Goal: Task Accomplishment & Management: Manage account settings

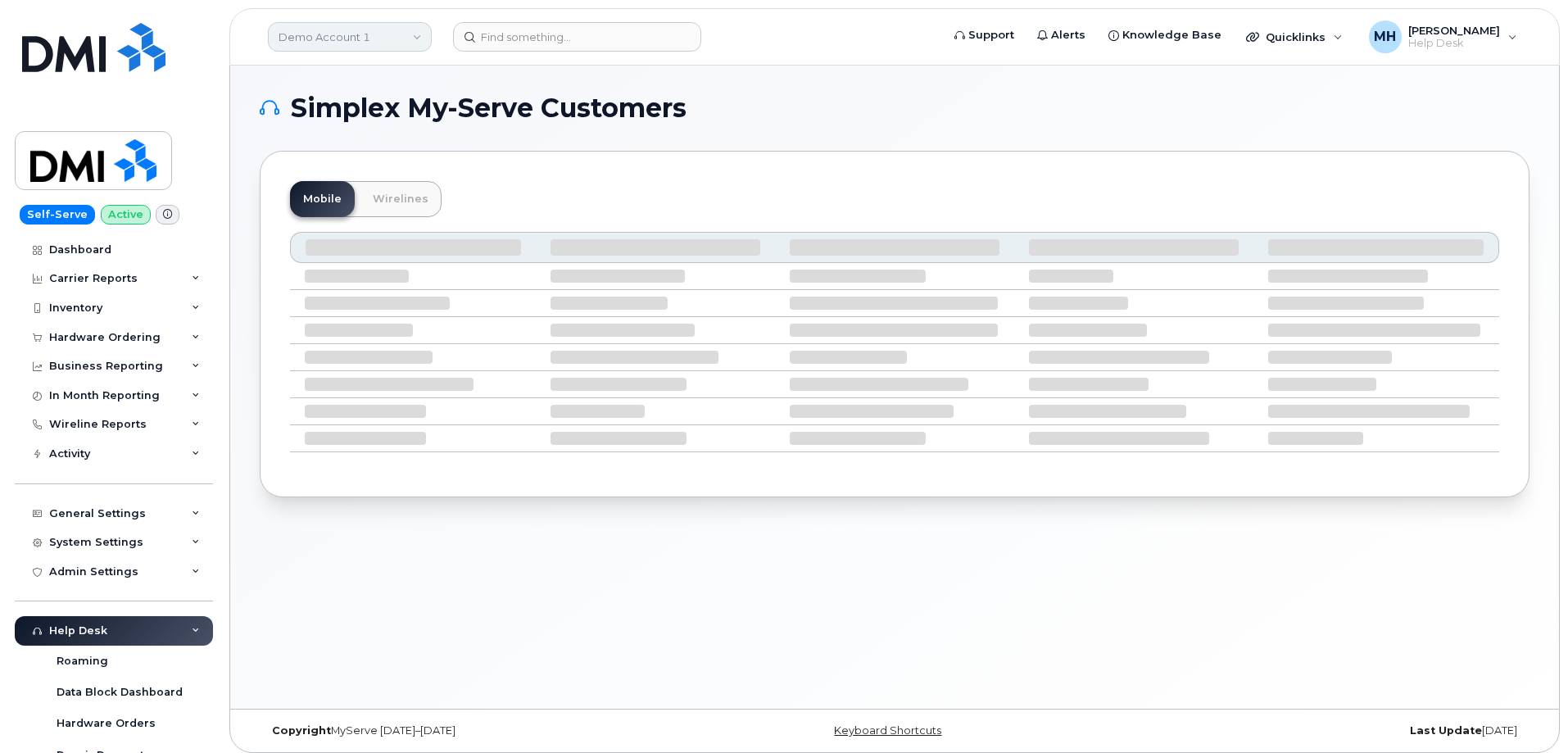
click at [302, 32] on link "Demo Account 1" at bounding box center [350, 37] width 164 height 30
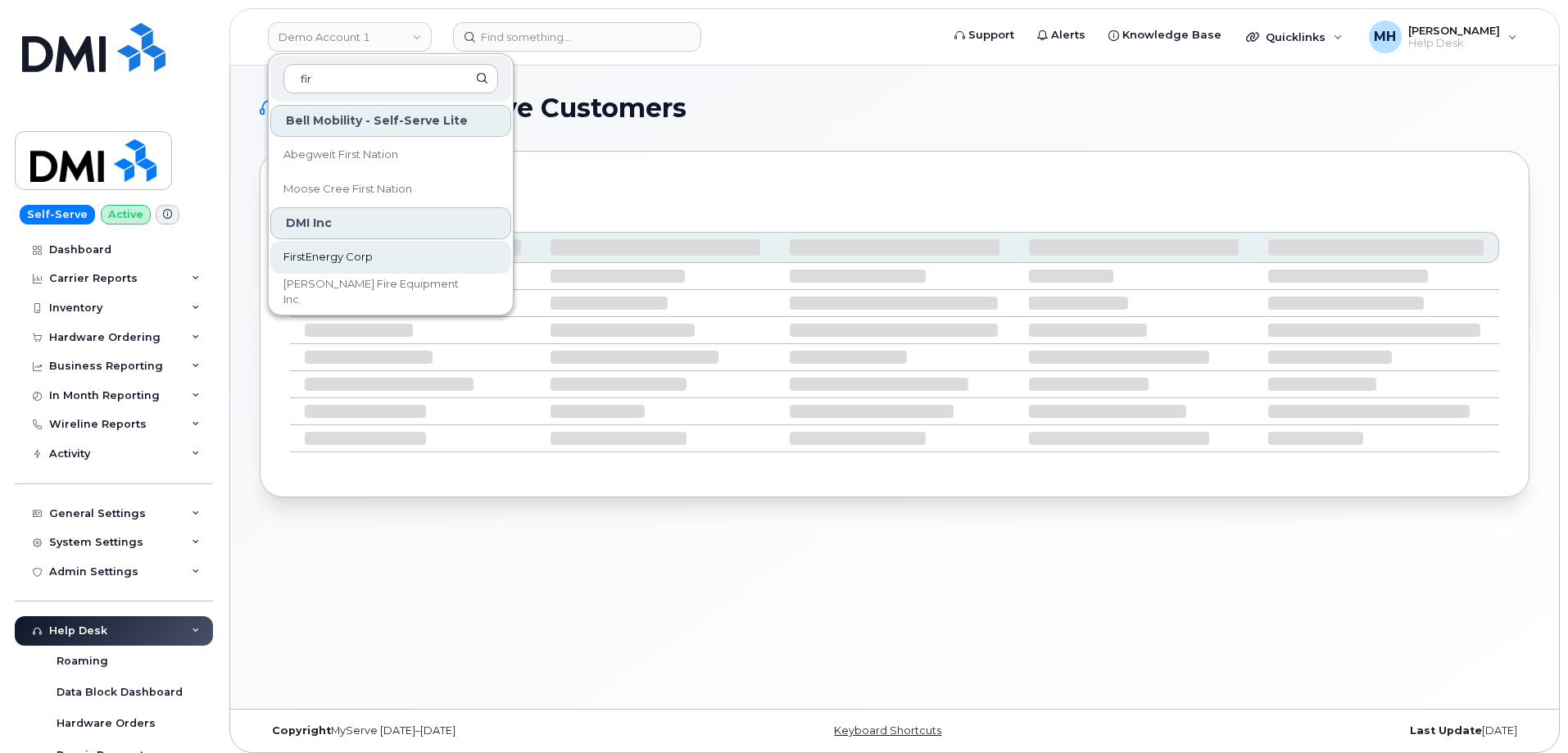
type input "fir"
click at [327, 253] on span "FirstEnergy Corp" at bounding box center [328, 257] width 90 height 17
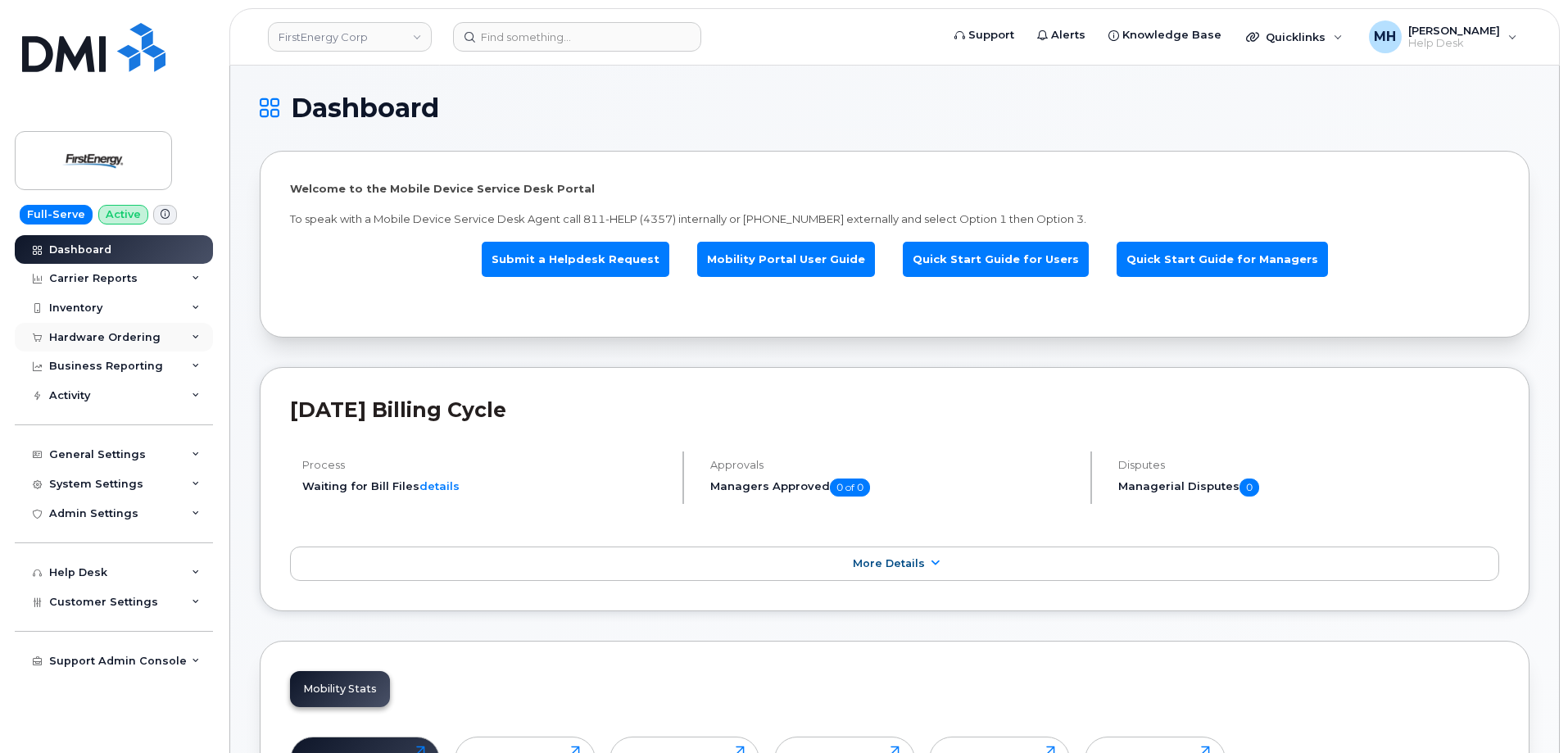
click at [115, 344] on div "Hardware Ordering" at bounding box center [113, 338] width 198 height 30
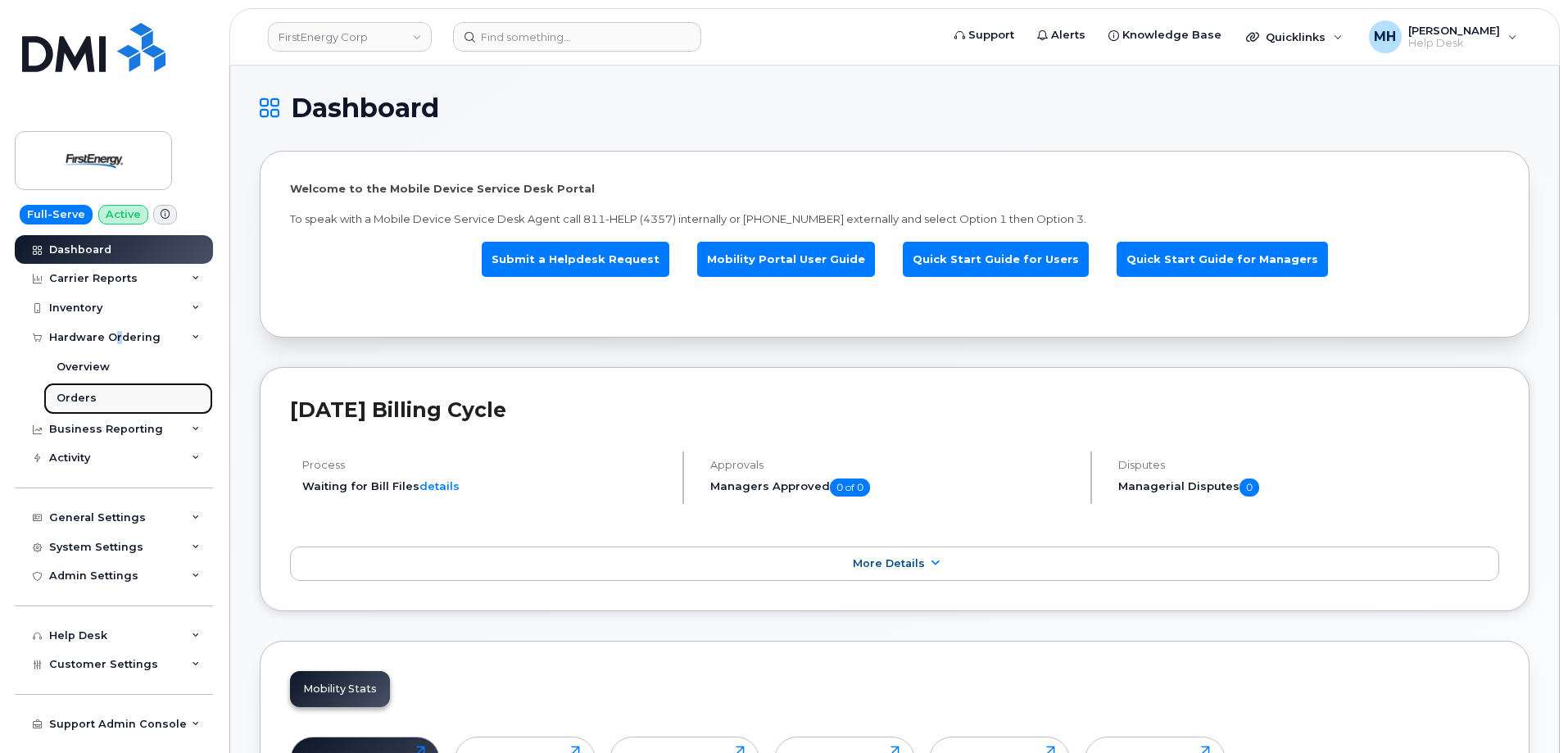
click at [99, 407] on link "Orders" at bounding box center [128, 398] width 170 height 31
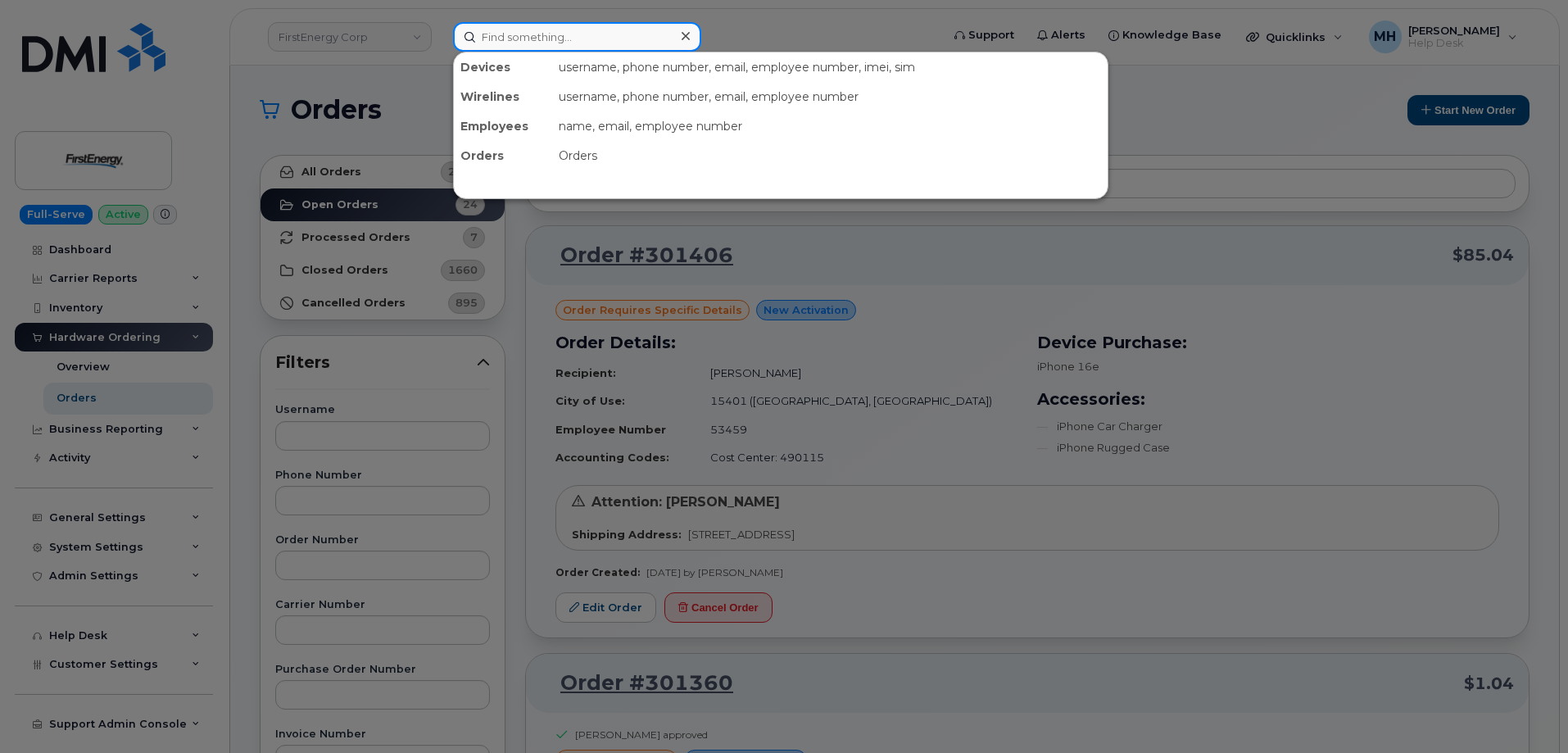
click at [517, 48] on input at bounding box center [577, 37] width 248 height 30
paste input "864-584-4027"
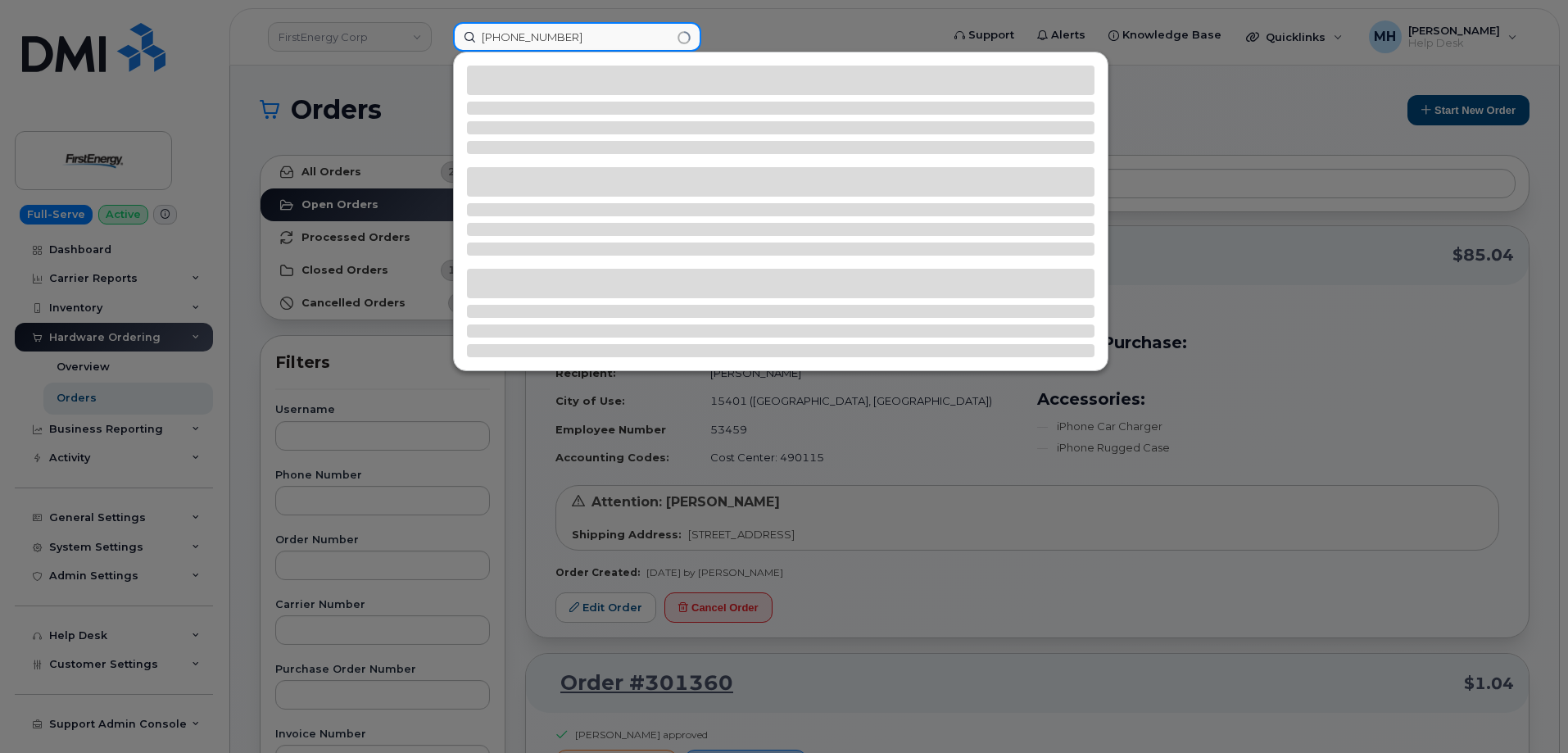
type input "864-584-4027"
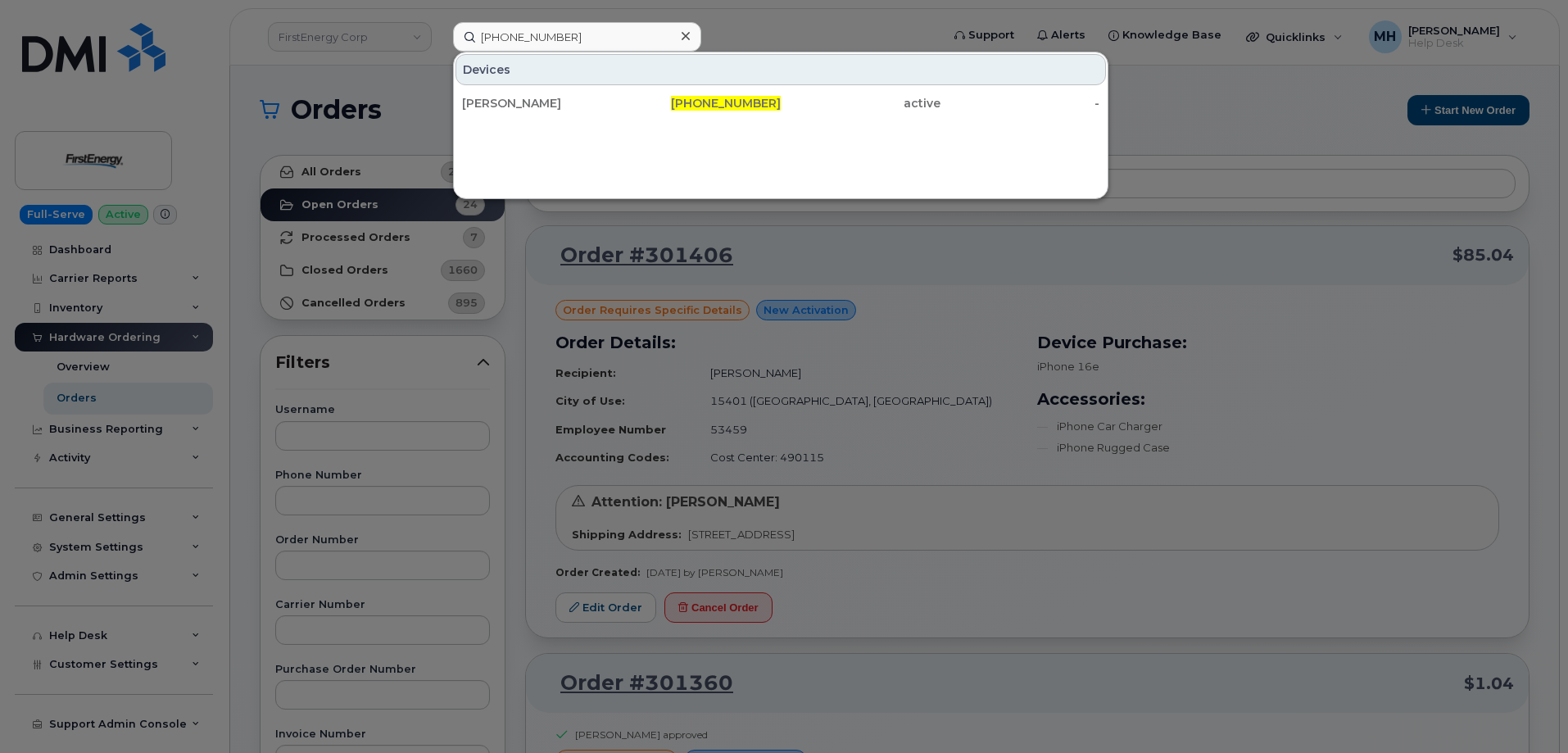
click at [893, 87] on div "Mary Frietze 864-584-4027 active -" at bounding box center [781, 103] width 654 height 33
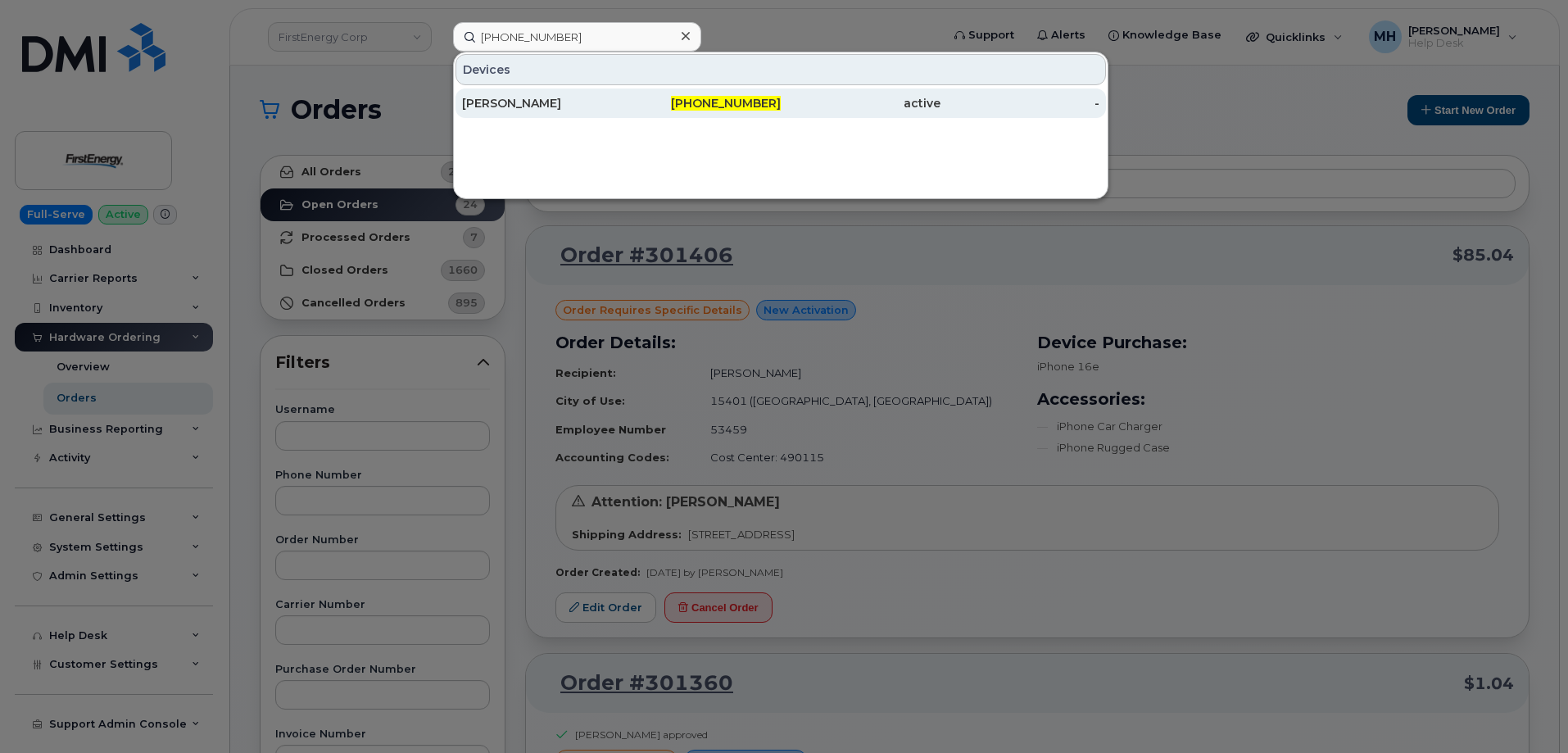
click at [741, 105] on span "864-584-4027" at bounding box center [726, 103] width 110 height 15
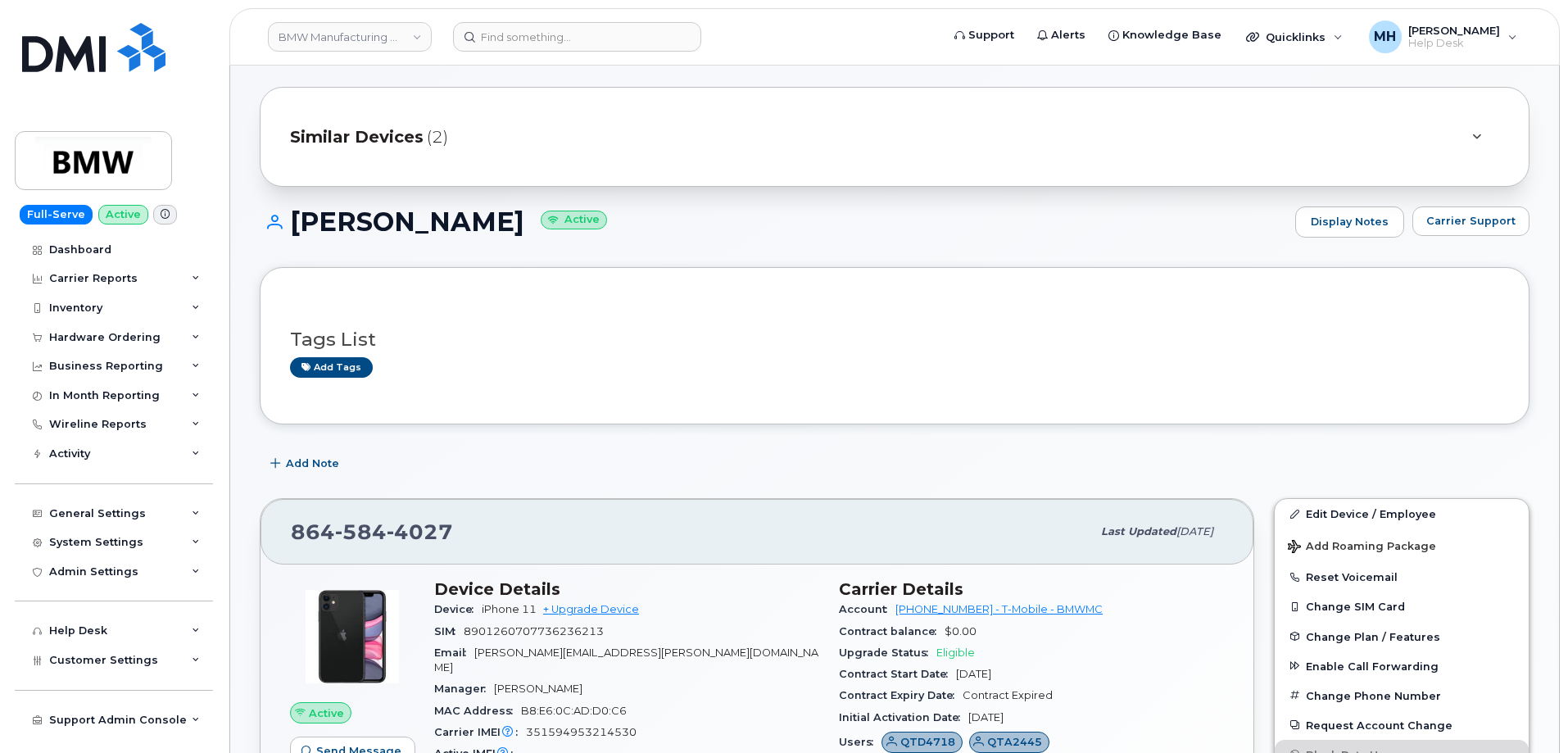
scroll to position [246, 0]
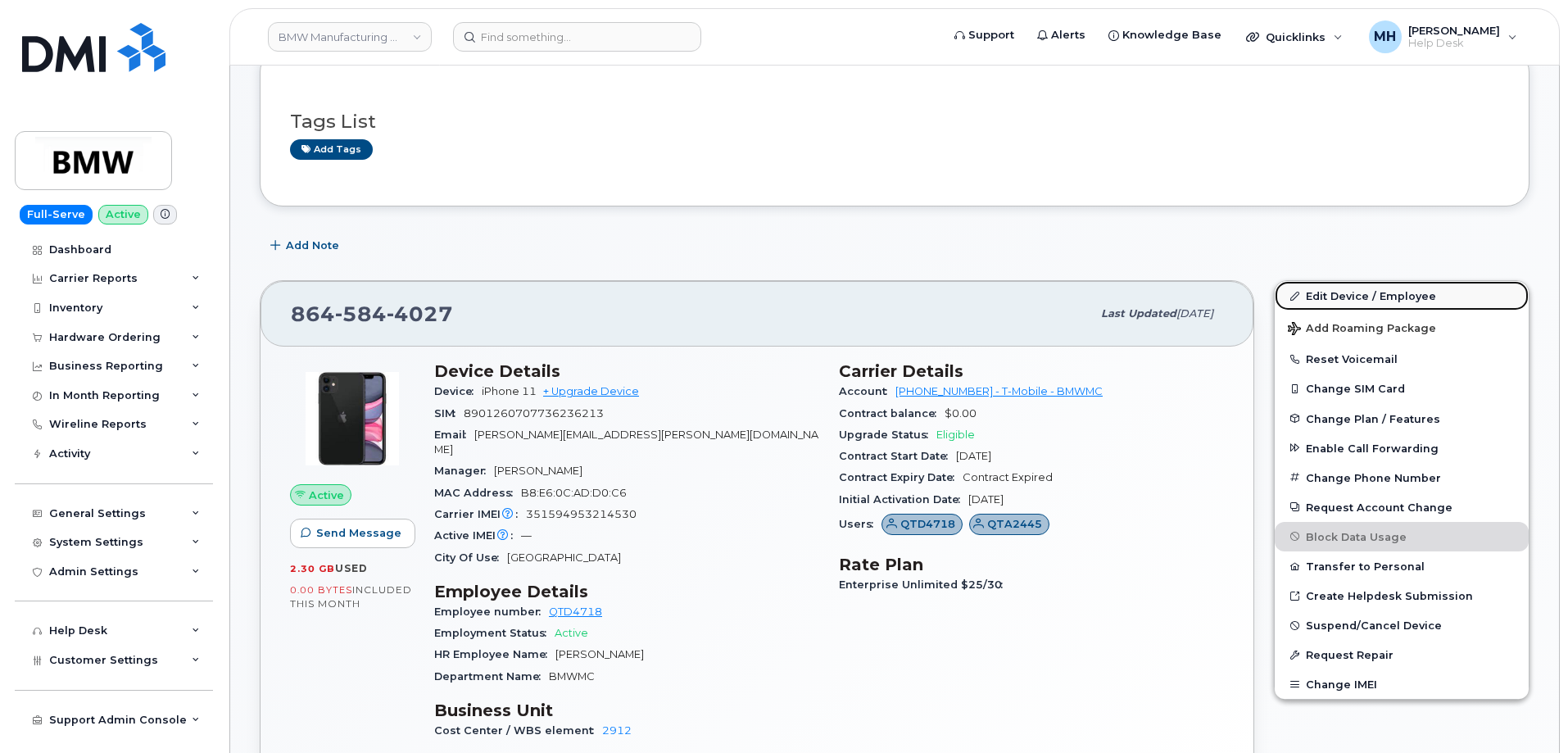
click at [1319, 294] on link "Edit Device / Employee" at bounding box center [1402, 296] width 254 height 30
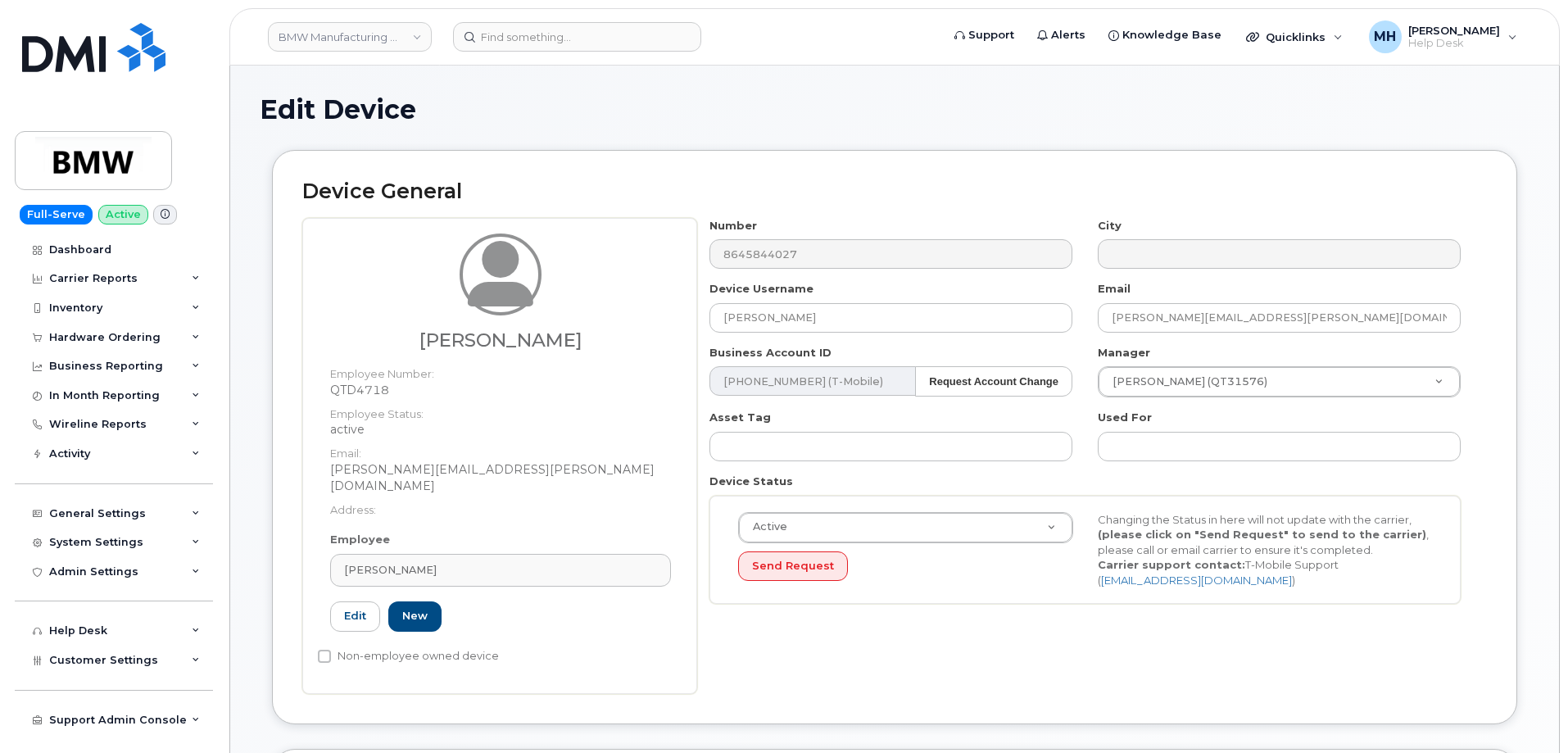
drag, startPoint x: 438, startPoint y: 548, endPoint x: 310, endPoint y: 548, distance: 128.0
click at [310, 548] on div "[PERSON_NAME] Employee Number: QTD4718 Employee Status: active Email: [PERSON_N…" at bounding box center [500, 456] width 395 height 476
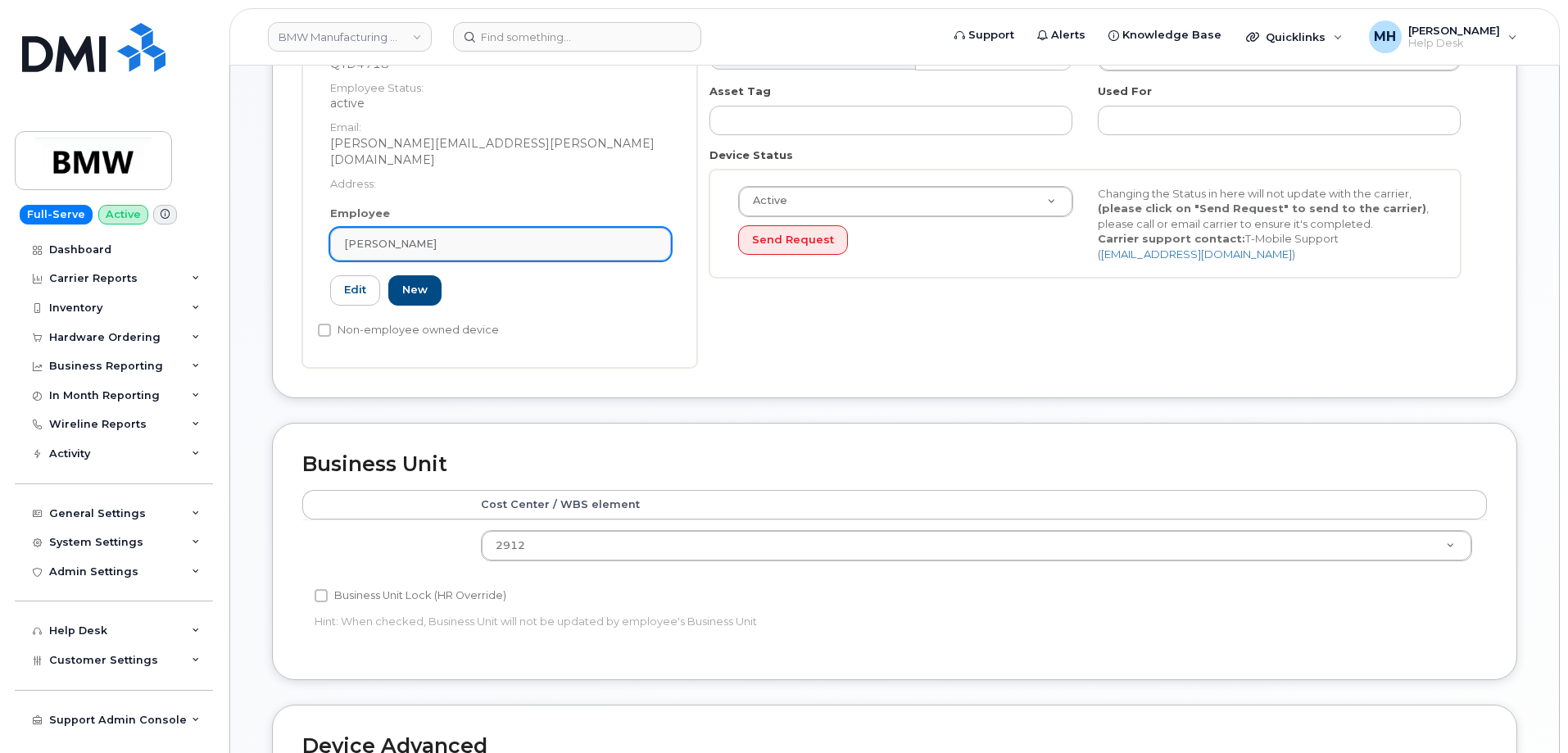
scroll to position [328, 0]
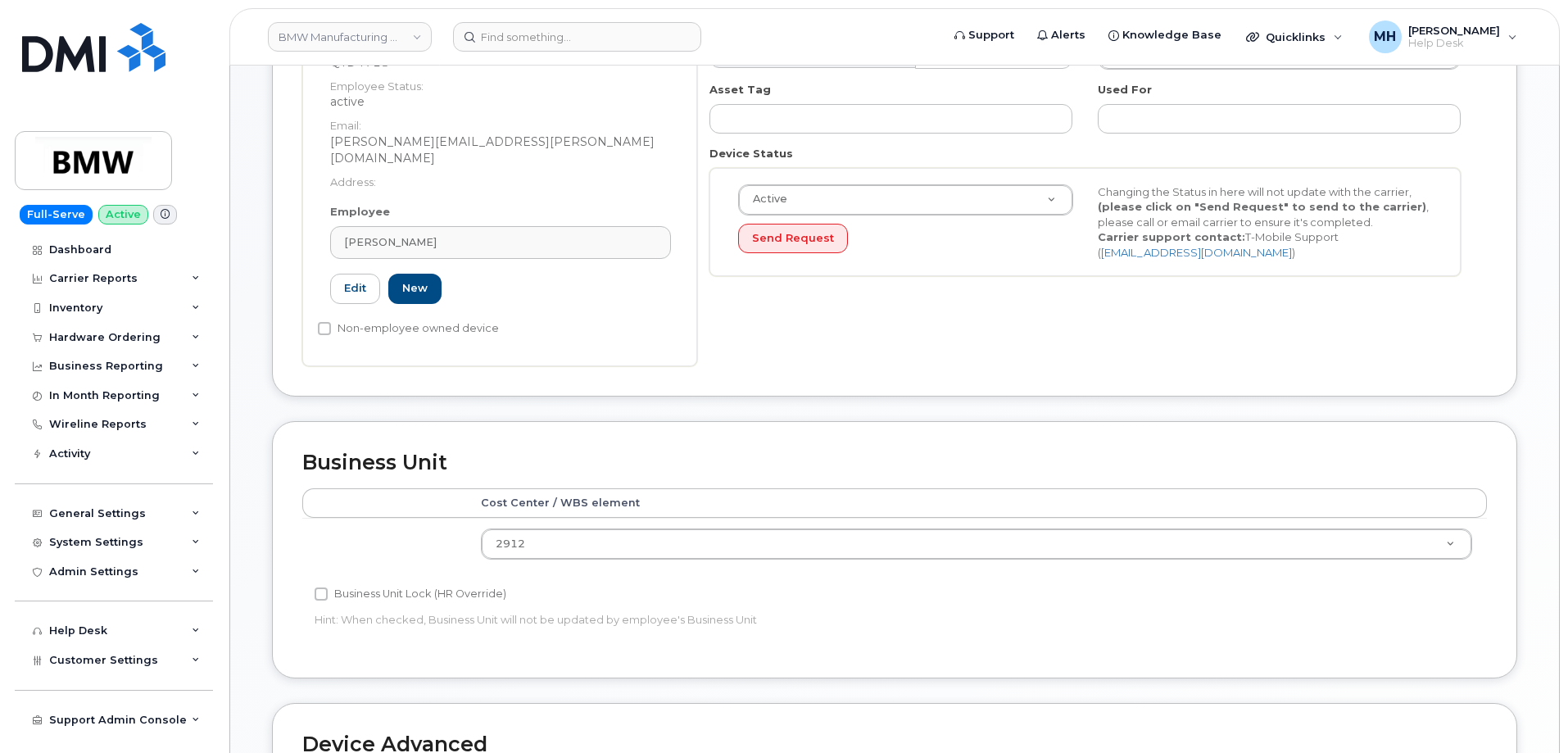
click at [526, 208] on div "Employee [PERSON_NAME] Type first three symbols or more QTD4718 Edit New" at bounding box center [501, 261] width 366 height 114
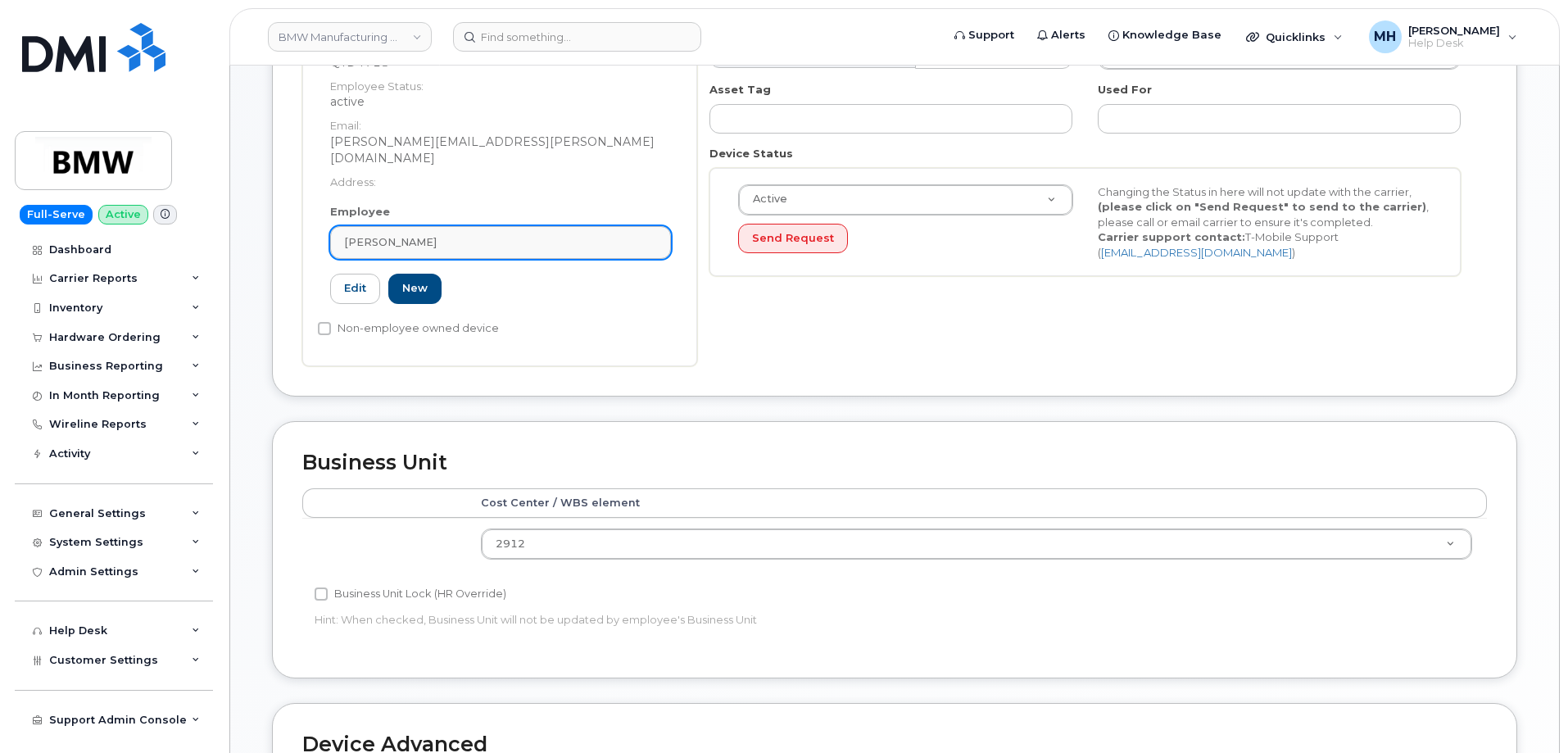
click at [515, 226] on link "[PERSON_NAME]" at bounding box center [500, 242] width 341 height 33
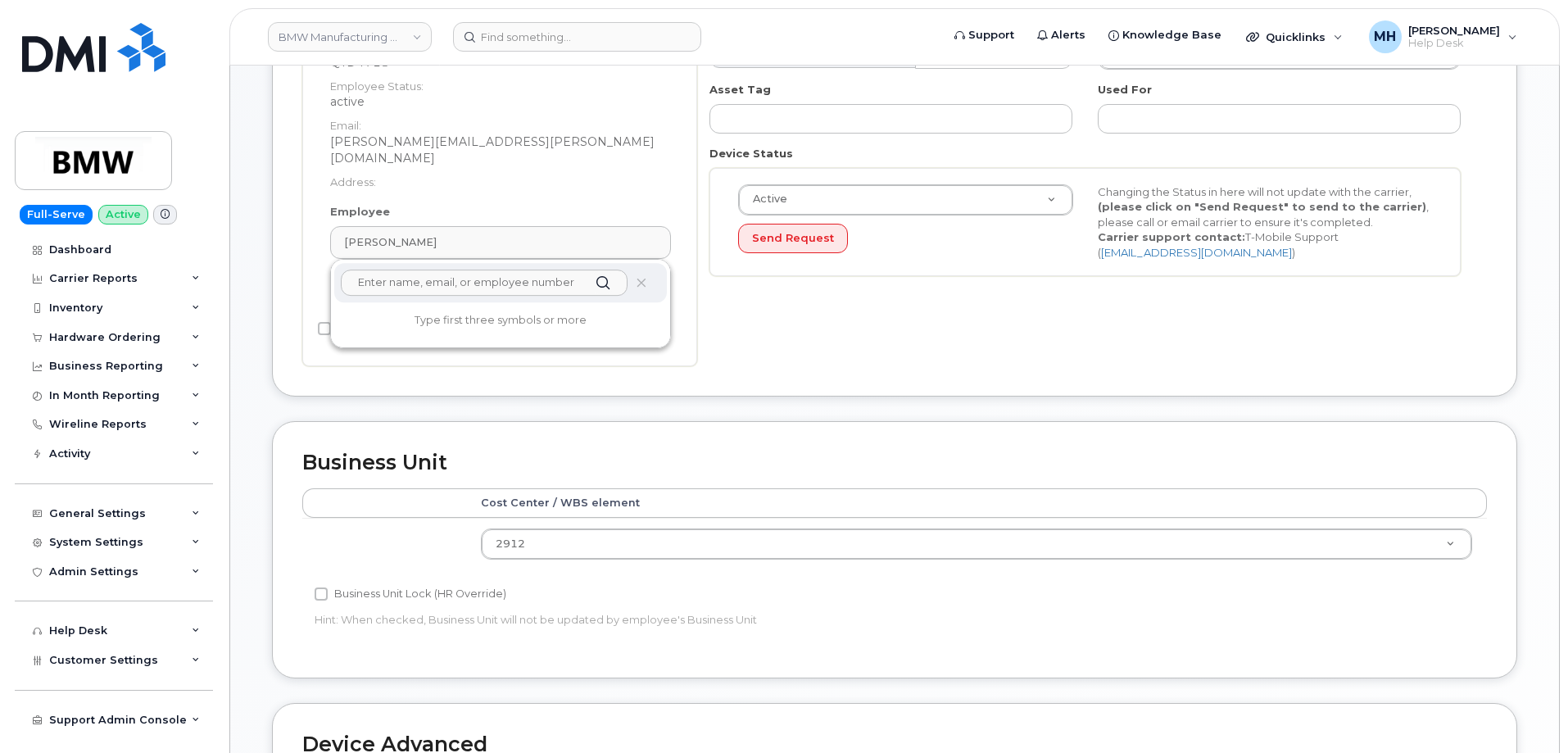
click at [481, 270] on input "text" at bounding box center [485, 283] width 287 height 26
type input "v"
paste input "[PERSON_NAME]"
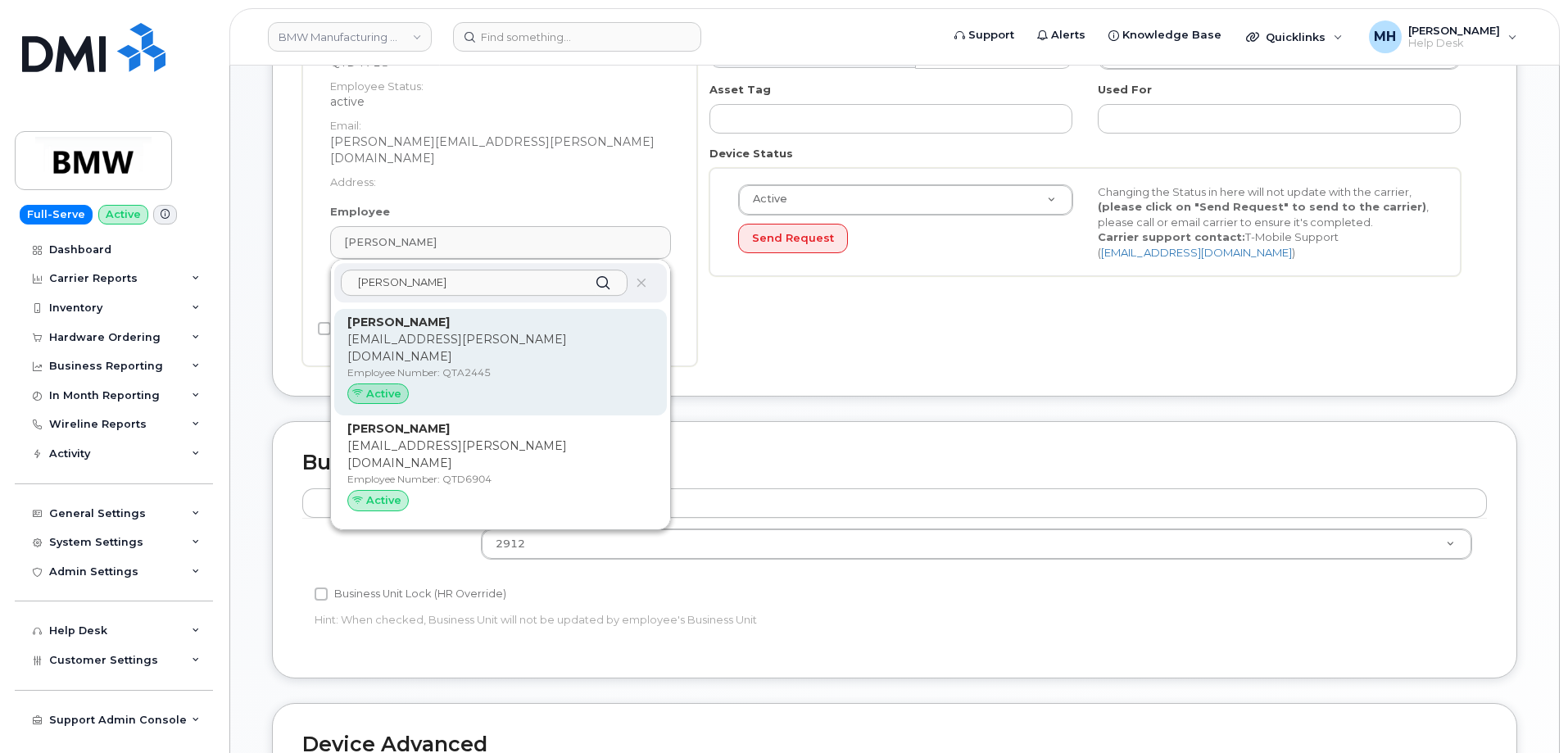
type input "[PERSON_NAME]"
click at [475, 366] on p "Employee Number: QTA2445" at bounding box center [500, 373] width 306 height 15
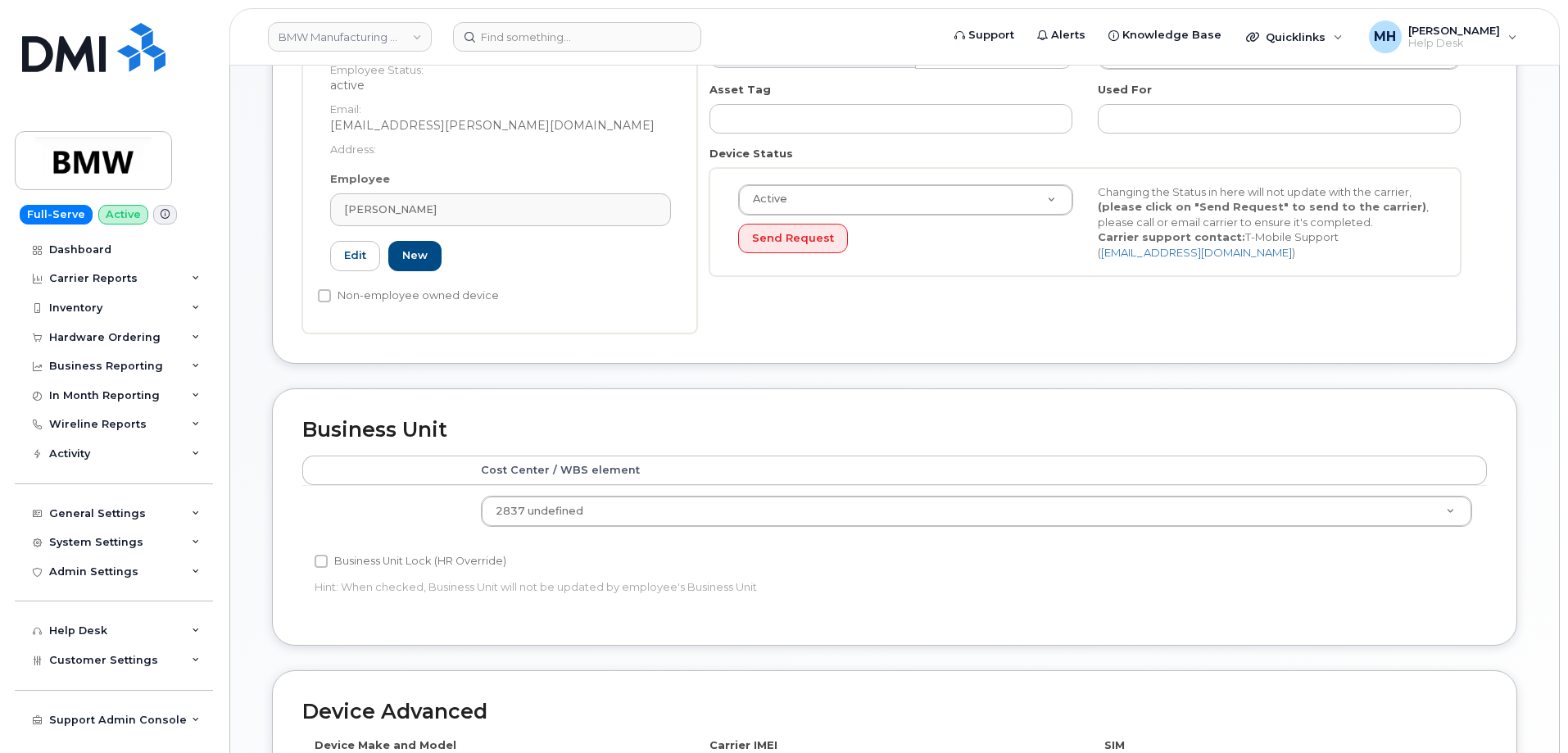
type input "QTA2445"
type input "[PERSON_NAME]"
type input "[EMAIL_ADDRESS][PERSON_NAME][DOMAIN_NAME]"
type input "35871500"
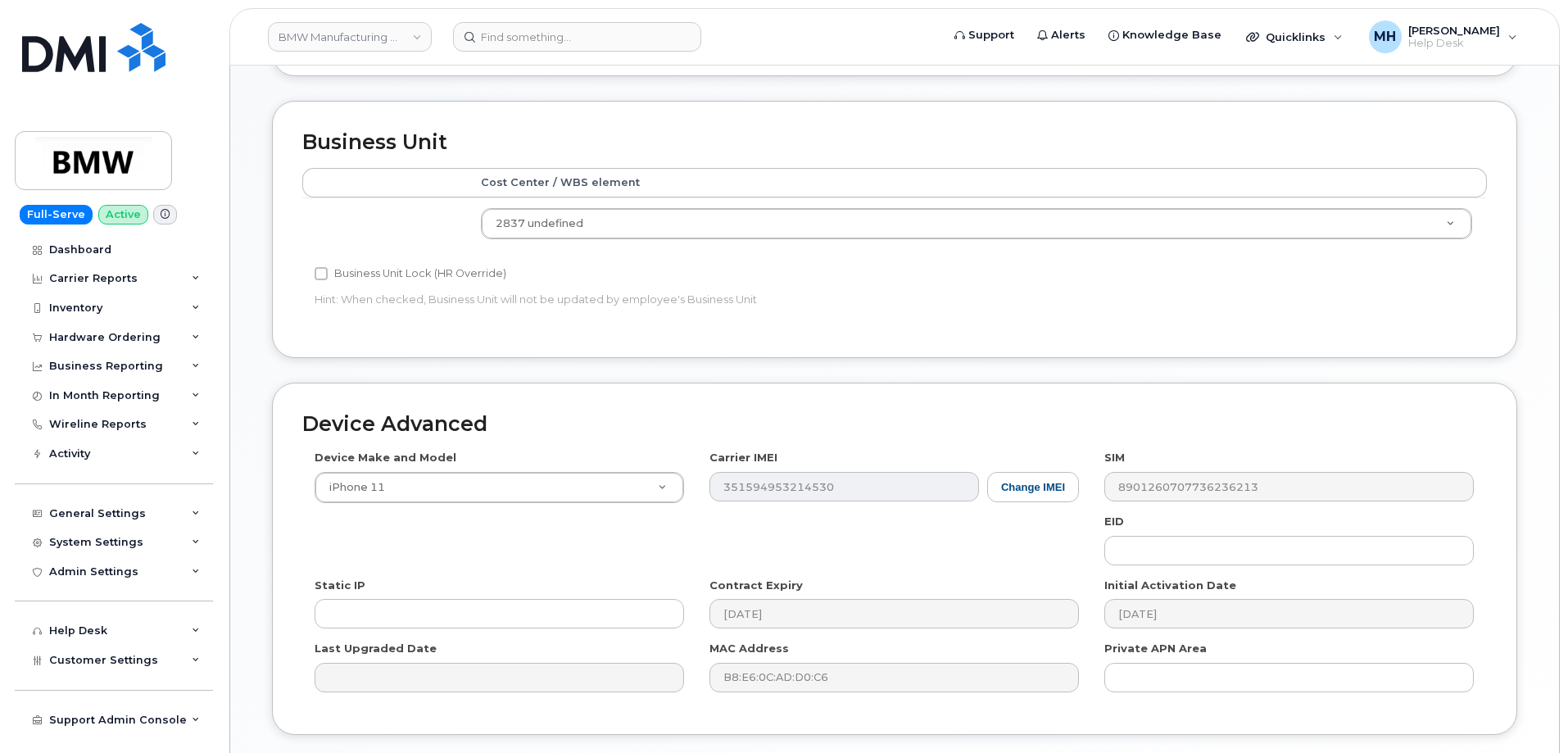
scroll to position [735, 0]
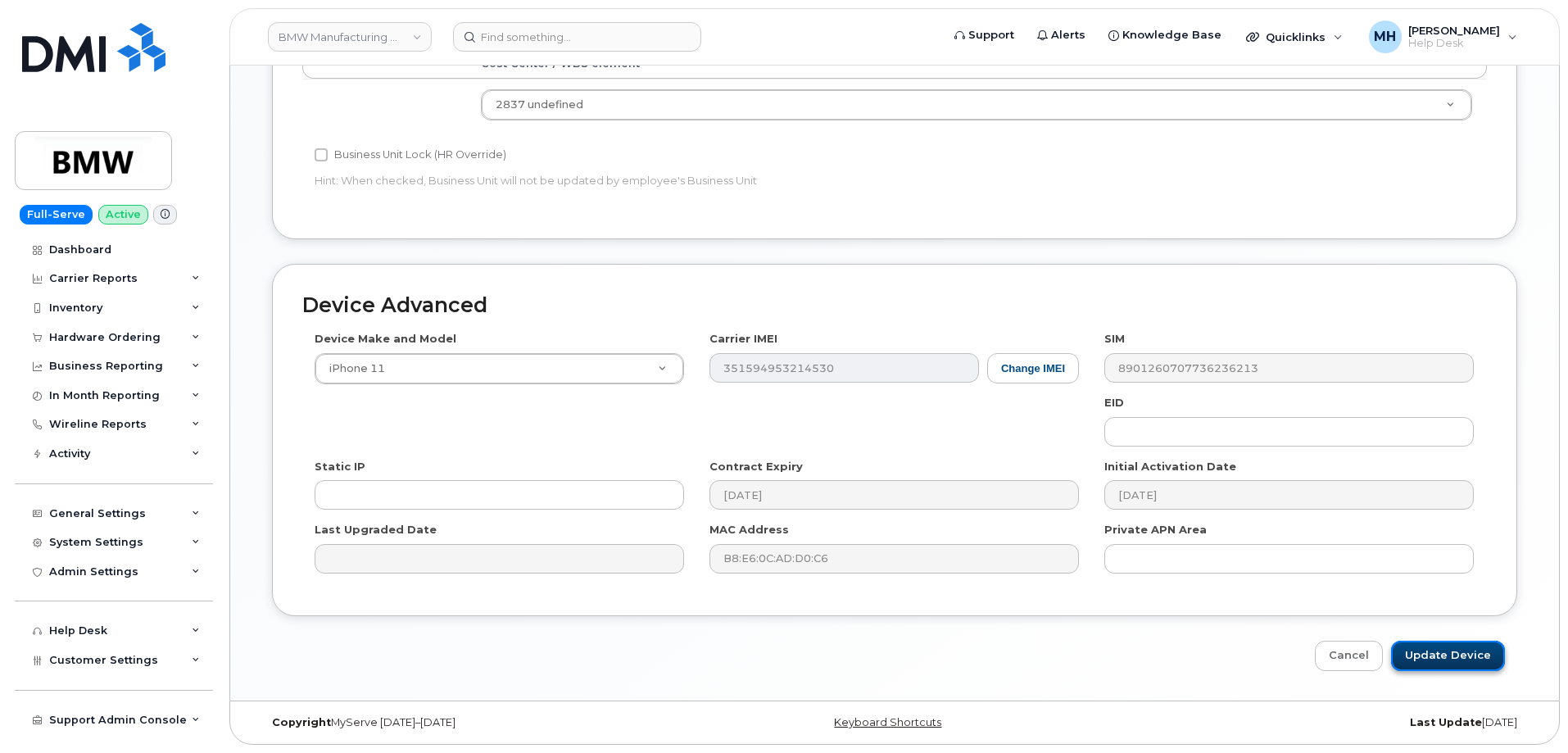
click at [1485, 650] on input "Update Device" at bounding box center [1448, 656] width 114 height 30
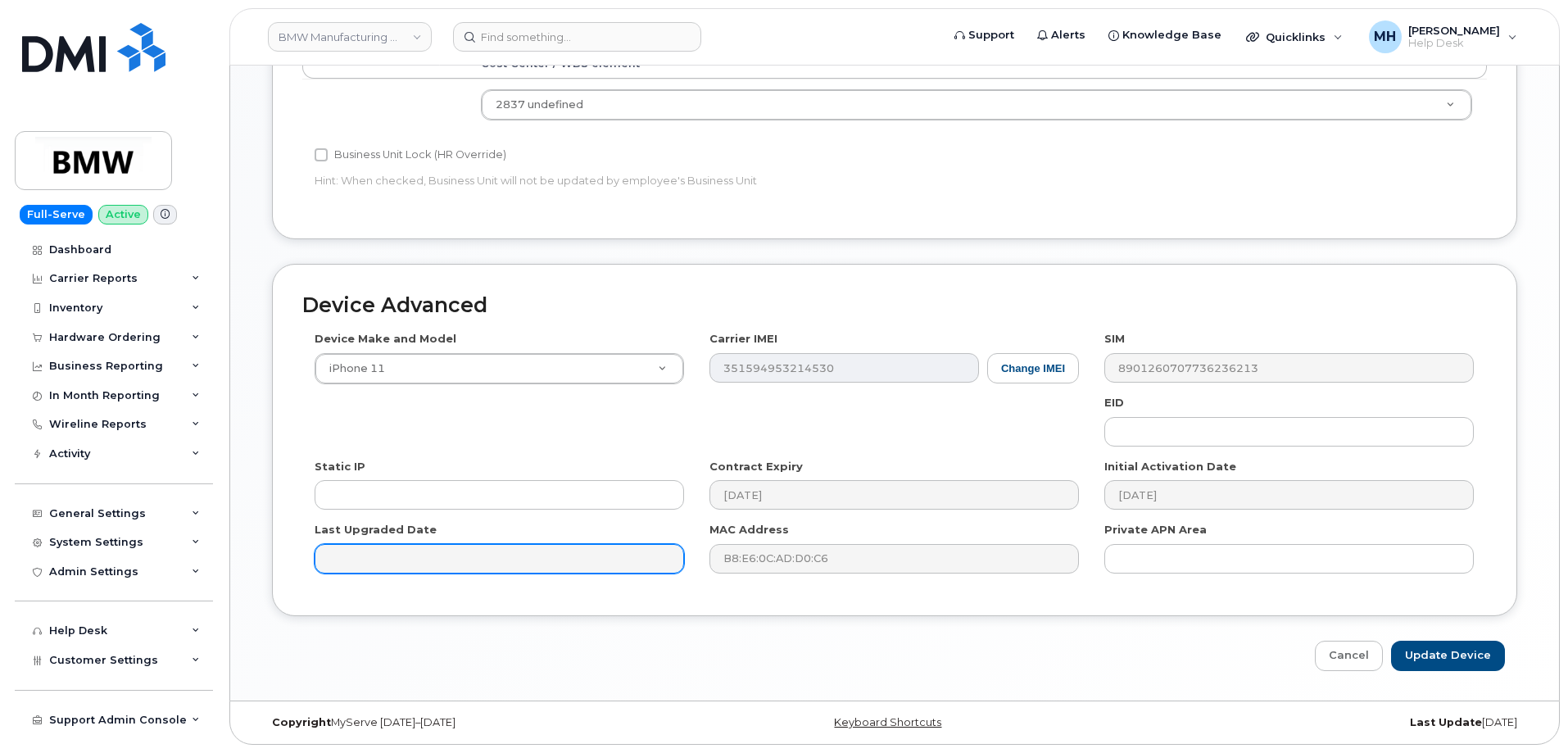
type input "Saving..."
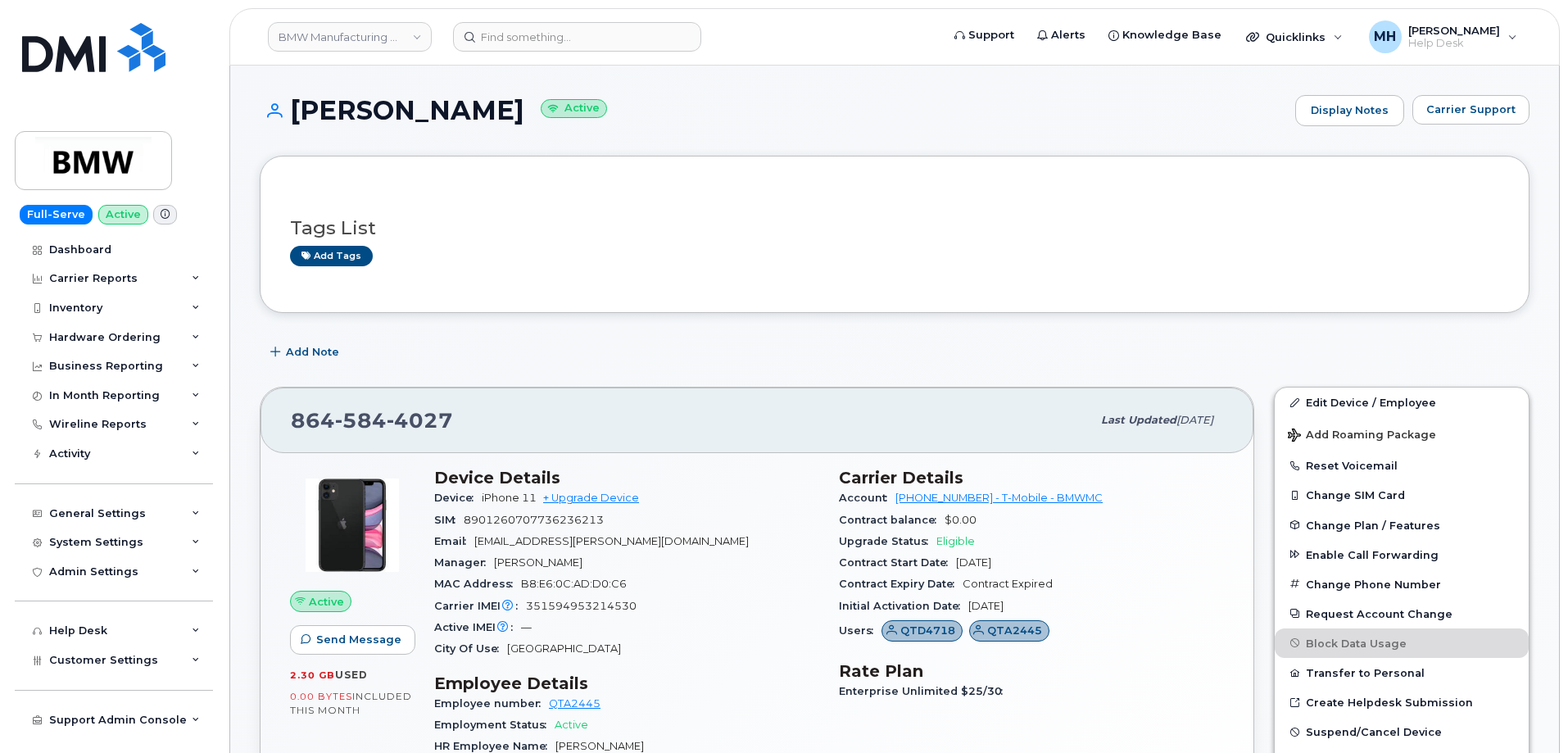
click at [1420, 151] on div "[PERSON_NAME] Active Display Notes Carrier Support" at bounding box center [894, 125] width 1270 height 61
drag, startPoint x: 1488, startPoint y: 0, endPoint x: 1028, endPoint y: 27, distance: 460.8
click at [949, 114] on h1 "[PERSON_NAME] Active" at bounding box center [773, 110] width 1027 height 29
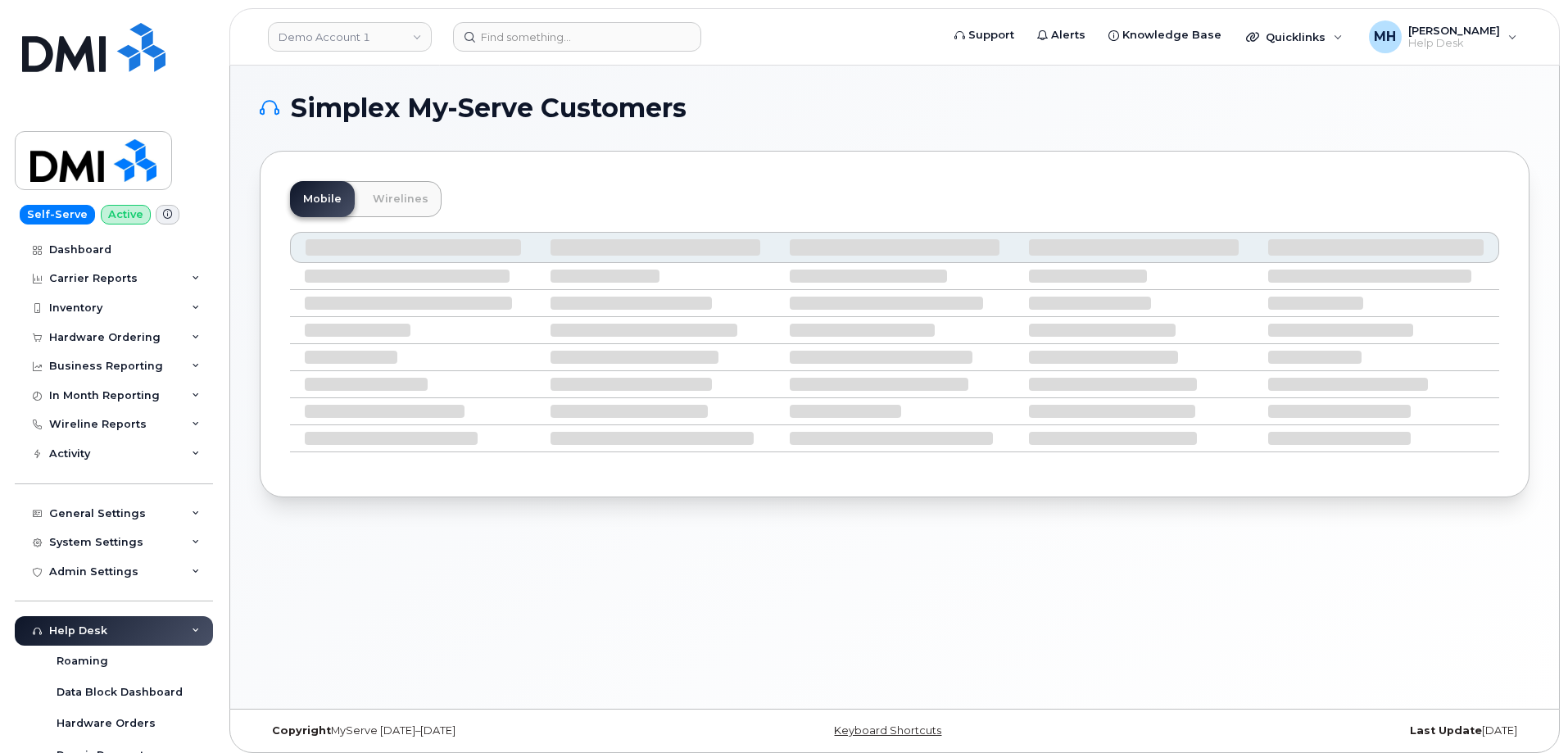
drag, startPoint x: 1513, startPoint y: 0, endPoint x: 1418, endPoint y: 88, distance: 129.5
click at [1438, 98] on h1 "Simplex My-Serve Customers" at bounding box center [890, 108] width 1262 height 26
drag, startPoint x: 1405, startPoint y: 0, endPoint x: 1149, endPoint y: 110, distance: 278.6
click at [1149, 110] on h1 "Simplex My-Serve Customers" at bounding box center [890, 108] width 1262 height 26
